Goal: Navigation & Orientation: Find specific page/section

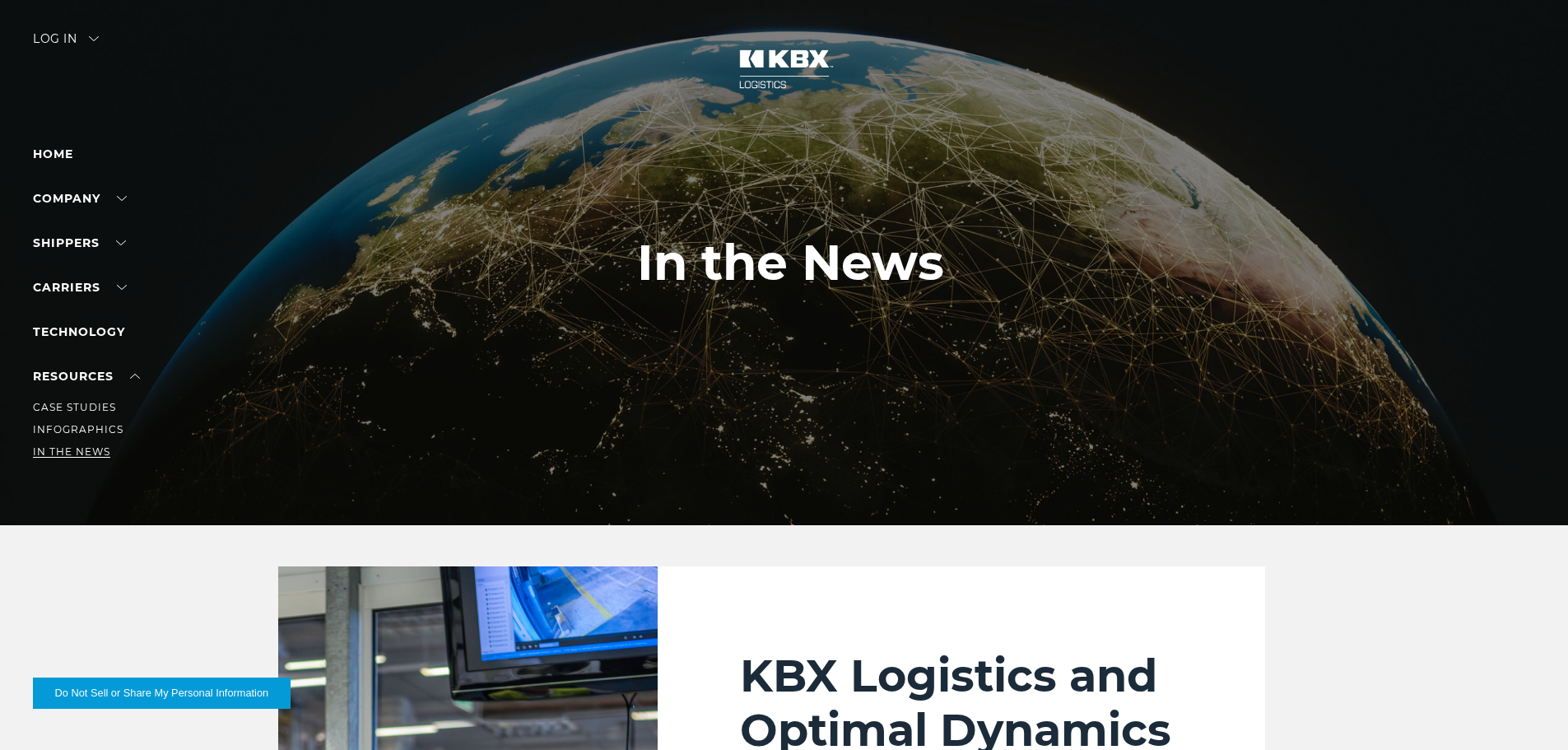
click at [88, 447] on link "In The News" at bounding box center [72, 451] width 78 height 13
click at [73, 232] on link "About Us" at bounding box center [62, 229] width 60 height 13
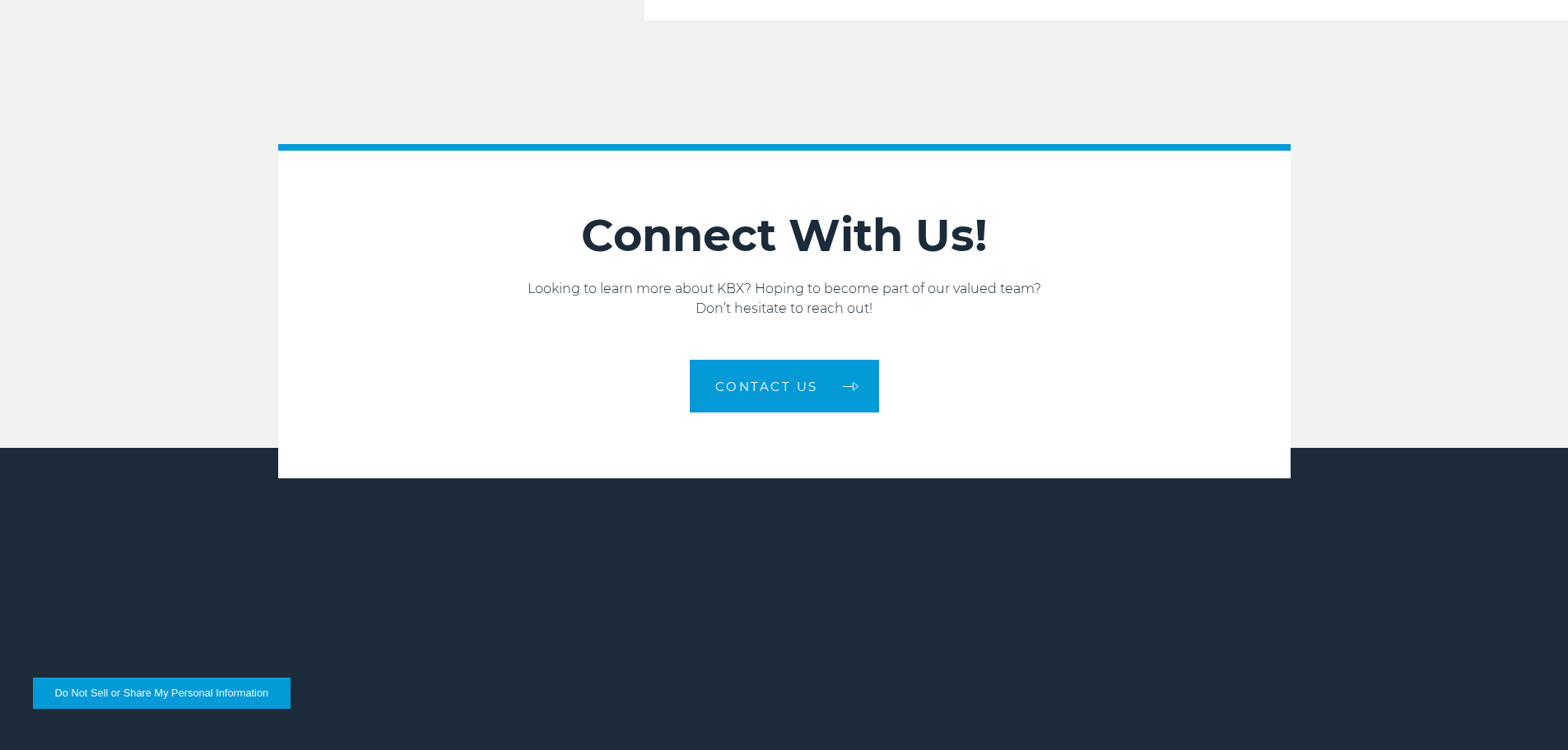
scroll to position [2788, 0]
